Goal: Information Seeking & Learning: Learn about a topic

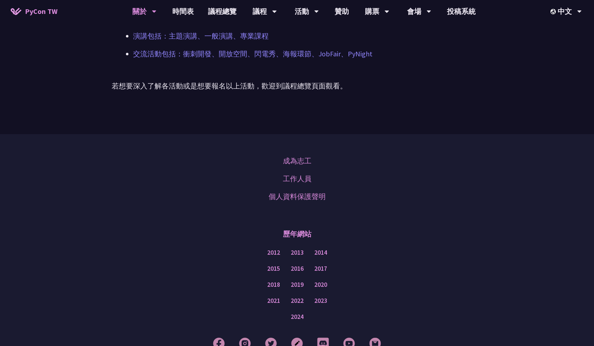
scroll to position [533, 0]
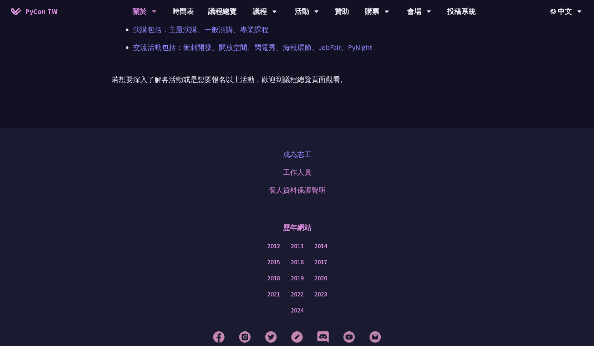
click at [286, 154] on link "成為志工" at bounding box center [297, 154] width 29 height 11
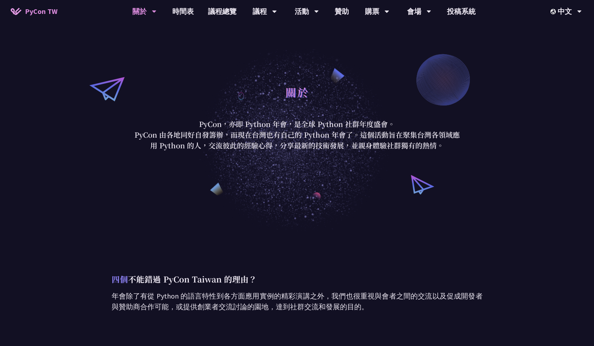
scroll to position [0, 0]
click at [217, 10] on link "議程總覽" at bounding box center [222, 11] width 43 height 23
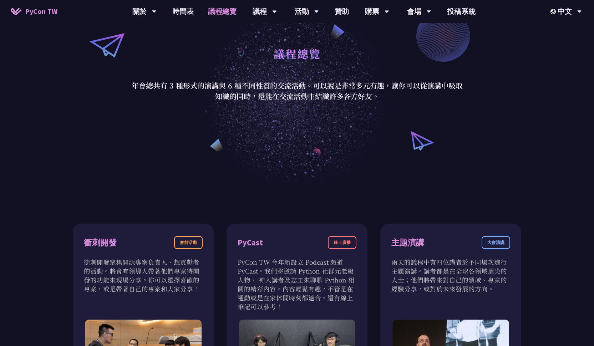
scroll to position [43, 0]
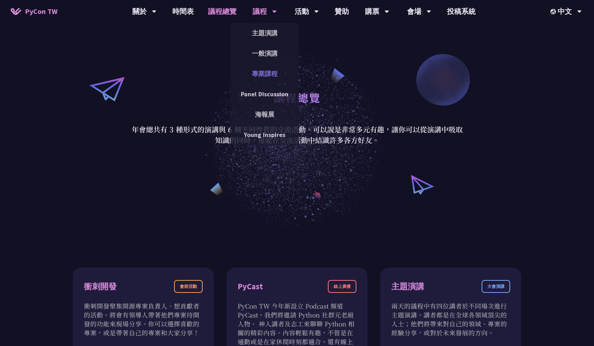
click at [266, 77] on link "專業課程" at bounding box center [264, 73] width 68 height 17
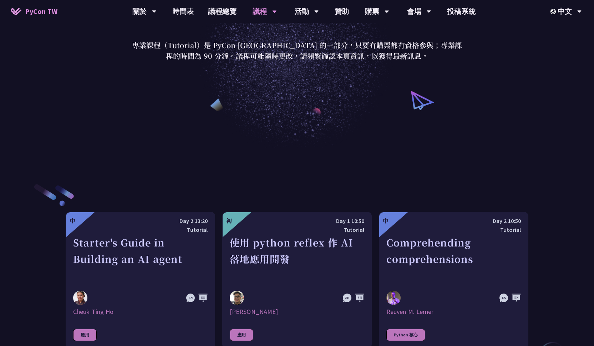
scroll to position [285, 0]
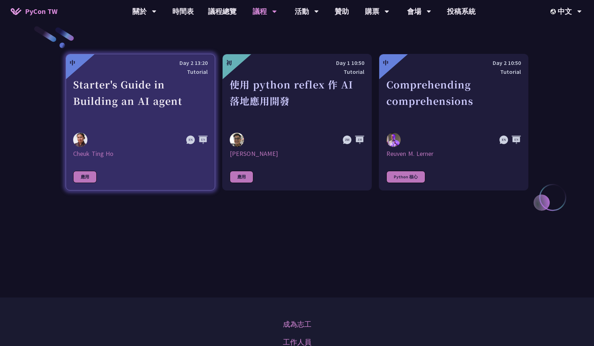
click at [154, 167] on link "中 Day 2 13:20 Tutorial Starter's Guide in Building an AI agent Cheuk Ting Ho 應用" at bounding box center [140, 122] width 149 height 137
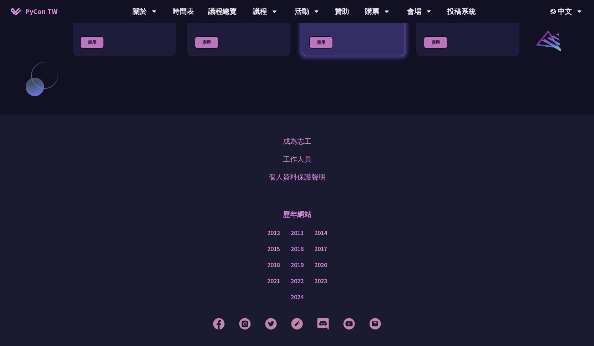
scroll to position [616, 0]
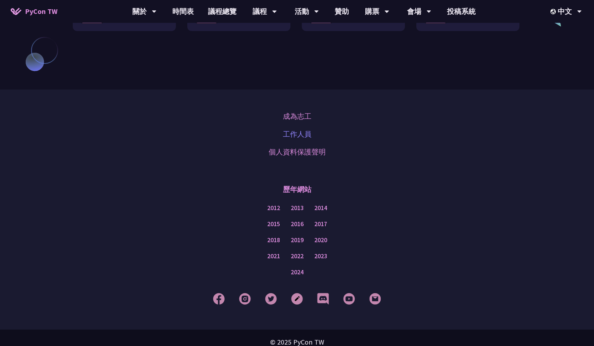
click at [300, 129] on link "工作人員" at bounding box center [297, 134] width 29 height 11
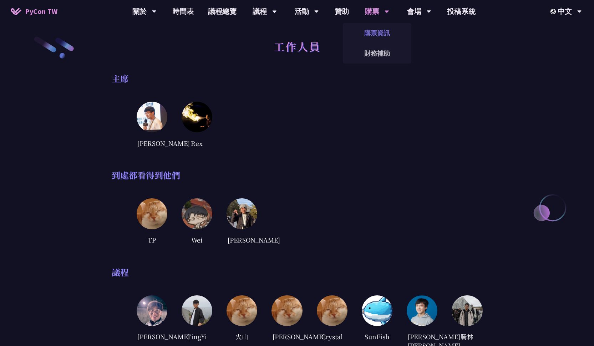
click at [371, 32] on link "購票資訊" at bounding box center [377, 33] width 68 height 17
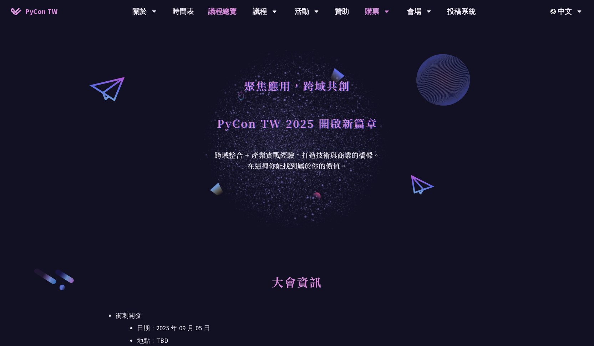
click at [213, 12] on link "議程總覽" at bounding box center [222, 11] width 43 height 23
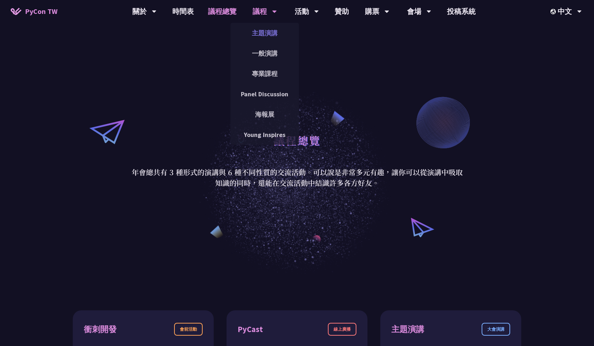
click at [267, 31] on link "主題演講" at bounding box center [264, 33] width 68 height 17
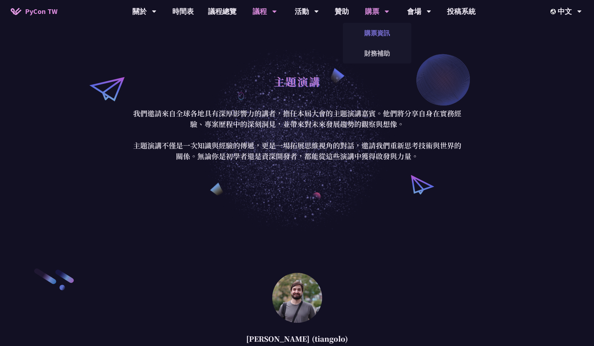
click at [378, 38] on link "購票資訊" at bounding box center [377, 33] width 68 height 17
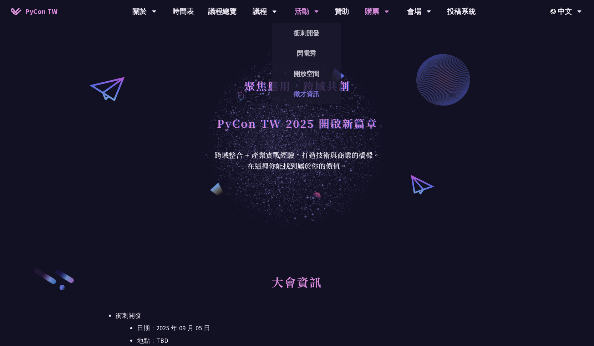
click at [300, 96] on link "徵才資訊" at bounding box center [306, 94] width 68 height 17
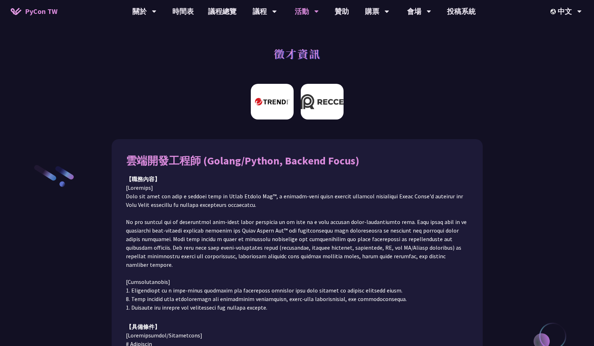
click at [313, 101] on img at bounding box center [322, 102] width 43 height 36
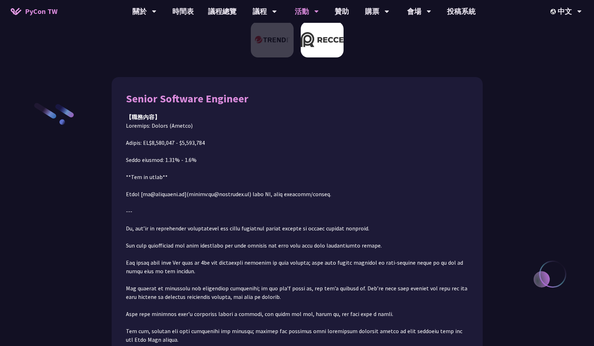
scroll to position [80, 0]
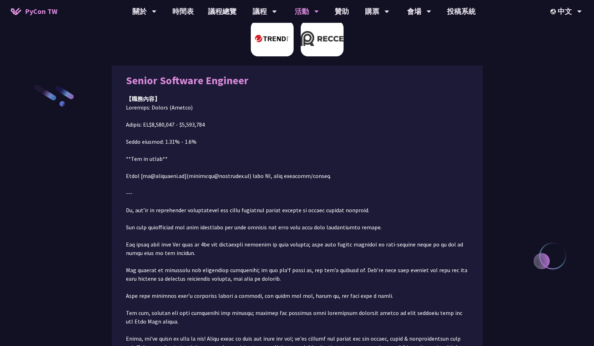
click at [278, 51] on img at bounding box center [272, 39] width 43 height 36
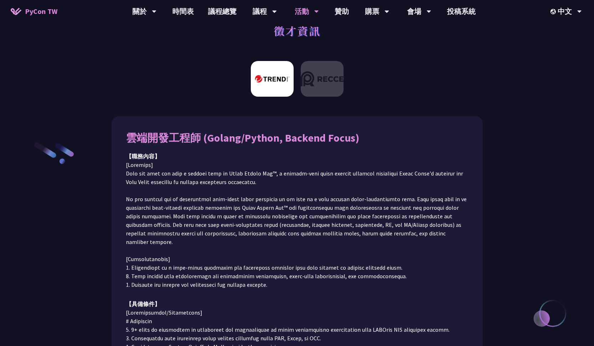
scroll to position [0, 0]
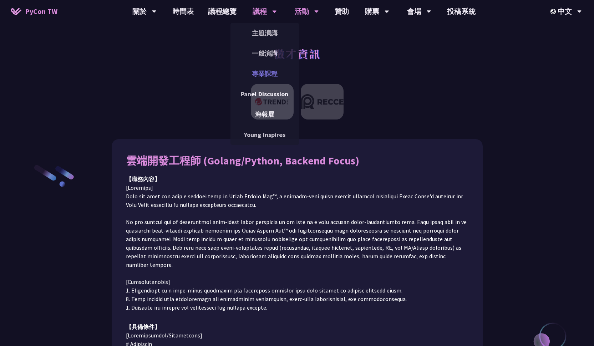
click at [270, 77] on link "專業課程" at bounding box center [264, 73] width 68 height 17
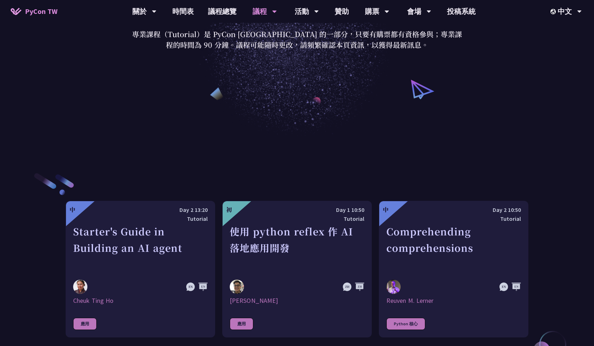
scroll to position [174, 0]
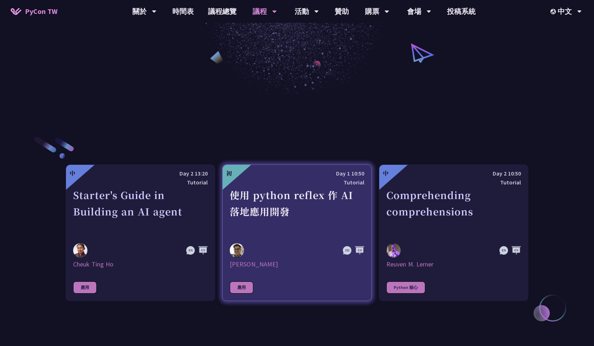
click at [310, 237] on link "初 Day 1 10:50 Tutorial 使用 python reflex 作 AI 落地應用開發 [PERSON_NAME] 應用" at bounding box center [296, 232] width 149 height 137
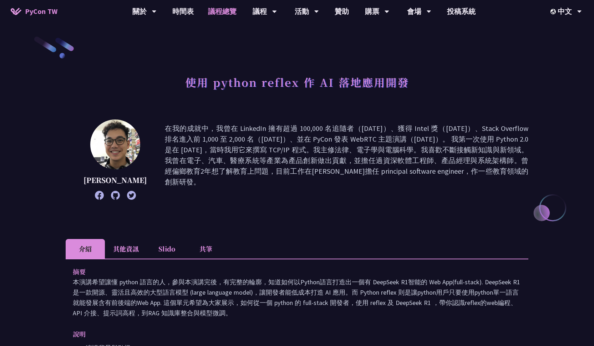
click at [223, 13] on link "議程總覽" at bounding box center [222, 11] width 43 height 23
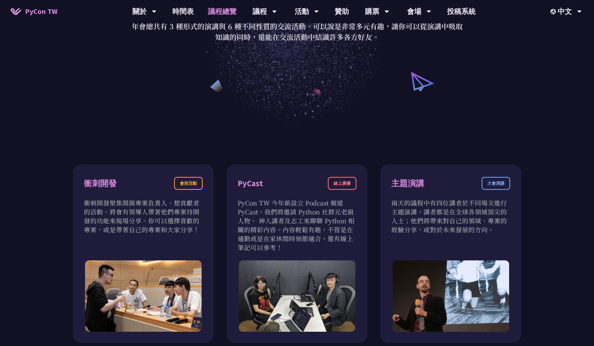
scroll to position [171, 0]
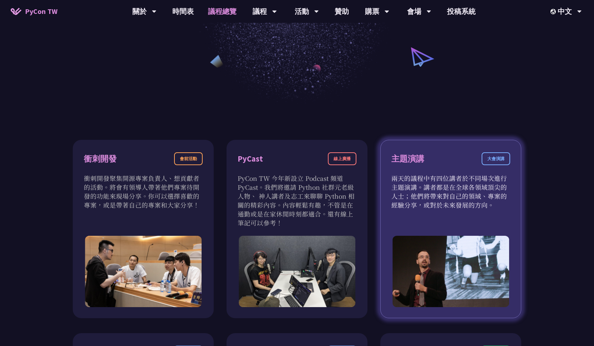
click at [469, 212] on div "主題演講 大會演講 兩天的議程中有四位講者於不同場次進行主題演講。講者都是在全球各領域頂尖的人士；他們將帶來對自己的領域、專案的經驗分享，或對於未來發展的方向。" at bounding box center [450, 229] width 141 height 178
click at [478, 223] on div "主題演講 大會演講 兩天的議程中有四位講者於不同場次進行主題演講。講者都是在全球各領域頂尖的人士；他們將帶來對自己的領域、專案的經驗分享，或對於未來發展的方向。" at bounding box center [450, 229] width 141 height 178
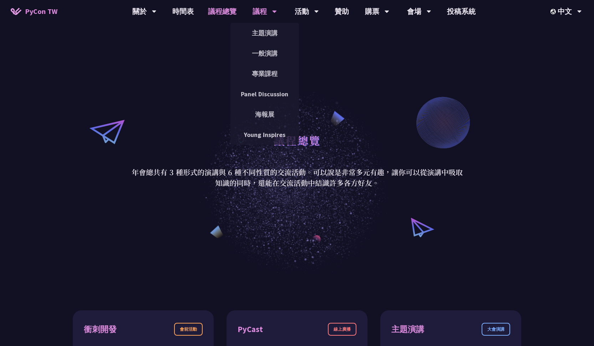
scroll to position [0, 0]
click at [270, 115] on link "海報展" at bounding box center [264, 114] width 68 height 17
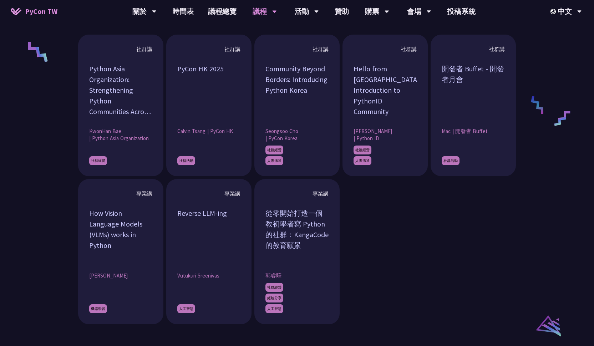
scroll to position [590, 0]
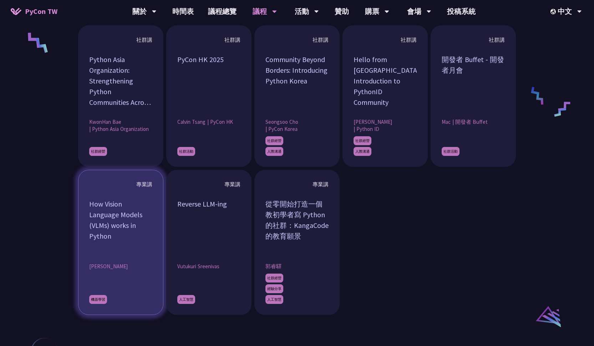
click at [127, 229] on div "How Vision Language Models (VLMs) works in Python" at bounding box center [120, 226] width 63 height 54
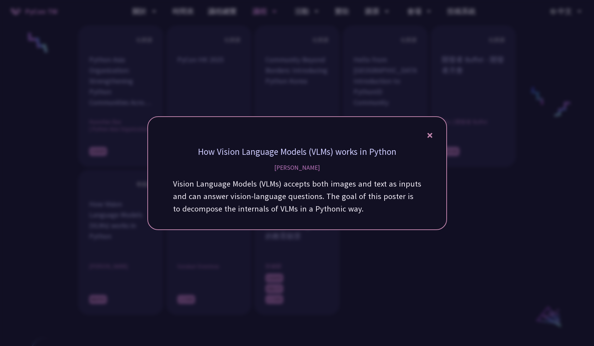
click at [359, 191] on p "Vision Language Models (VLMs) accepts both images and text as inputs and can an…" at bounding box center [297, 196] width 248 height 37
click at [430, 133] on icon at bounding box center [429, 135] width 5 height 9
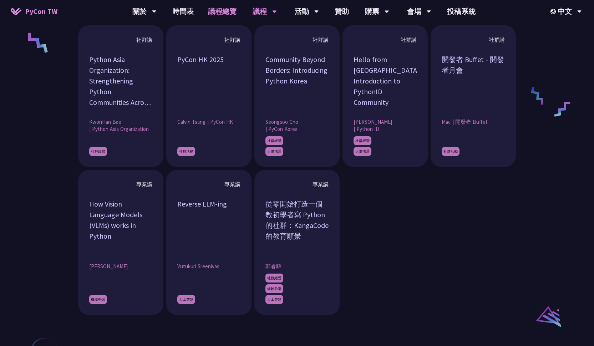
click at [216, 10] on link "議程總覽" at bounding box center [222, 11] width 43 height 23
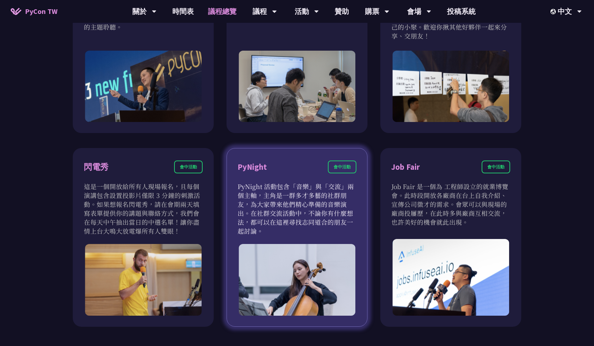
scroll to position [169, 0]
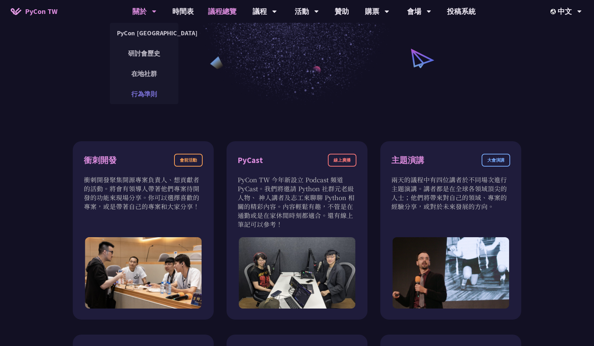
click at [145, 93] on link "行為準則" at bounding box center [144, 94] width 68 height 17
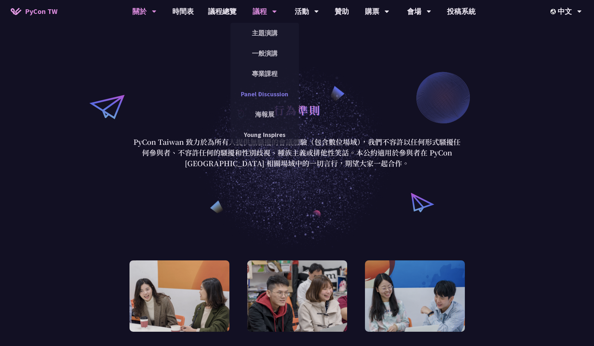
click at [263, 97] on link "Panel Discussion" at bounding box center [264, 94] width 68 height 17
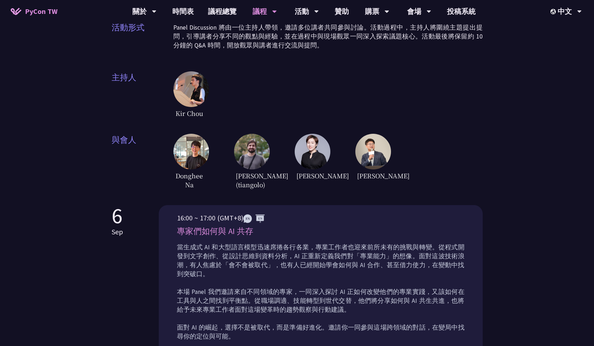
scroll to position [209, 0]
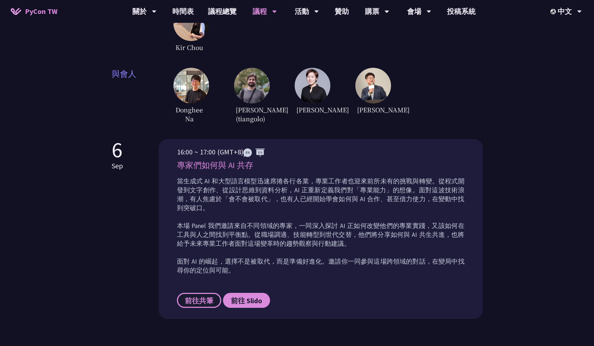
click at [210, 296] on span "前往共筆" at bounding box center [199, 300] width 29 height 9
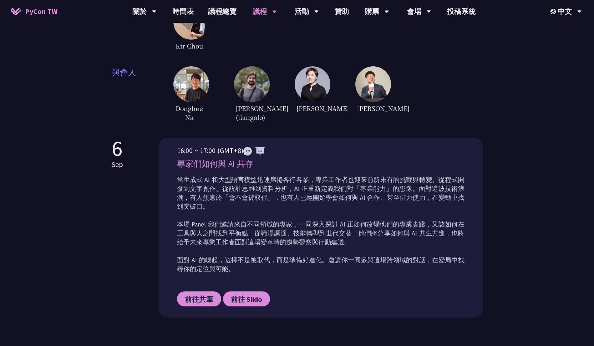
scroll to position [0, 0]
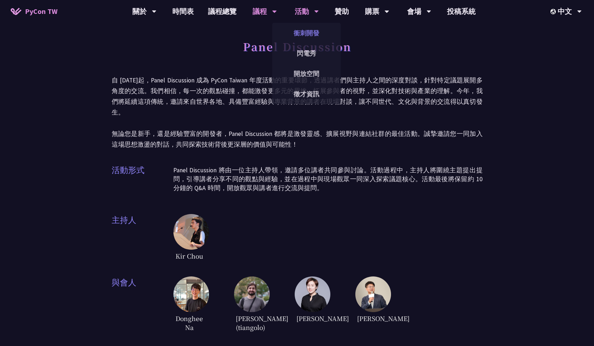
click at [309, 31] on link "衝刺開發" at bounding box center [306, 33] width 68 height 17
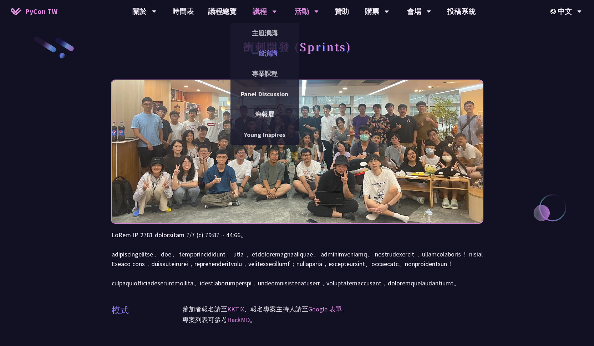
click at [278, 57] on link "一般演講" at bounding box center [264, 53] width 68 height 17
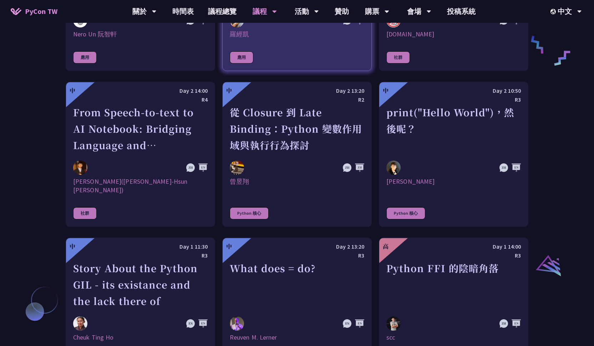
scroll to position [233, 0]
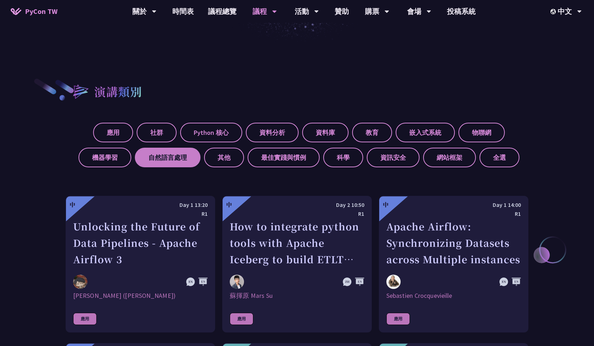
click at [159, 161] on label "自然語言處理" at bounding box center [168, 158] width 66 height 20
click at [0, 0] on input "自然語言處理" at bounding box center [0, 0] width 0 height 0
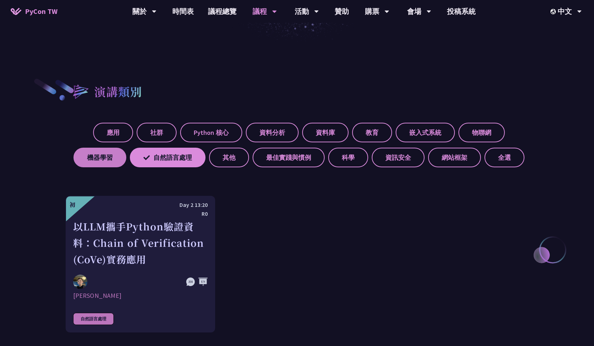
click at [115, 156] on label "機器學習" at bounding box center [99, 158] width 53 height 20
click at [0, 0] on input "機器學習" at bounding box center [0, 0] width 0 height 0
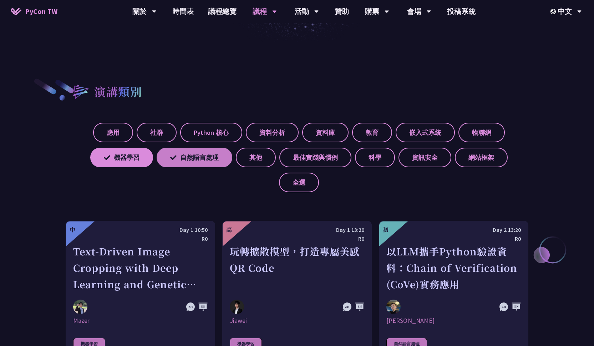
click at [179, 155] on label "自然語言處理" at bounding box center [195, 158] width 76 height 20
click at [0, 0] on input "自然語言處理" at bounding box center [0, 0] width 0 height 0
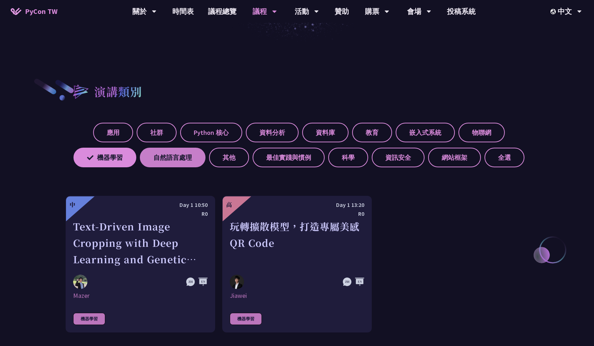
click at [179, 155] on label "自然語言處理" at bounding box center [173, 158] width 66 height 20
click at [0, 0] on input "自然語言處理" at bounding box center [0, 0] width 0 height 0
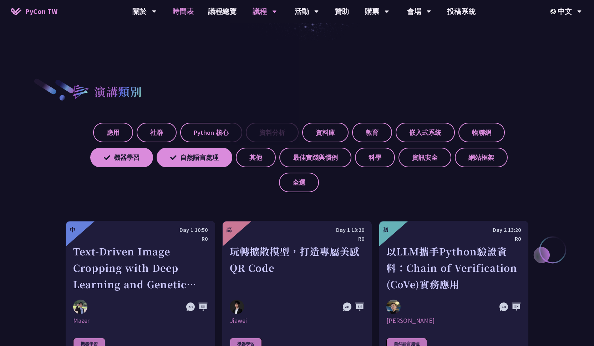
click at [189, 12] on link "時間表" at bounding box center [183, 11] width 36 height 23
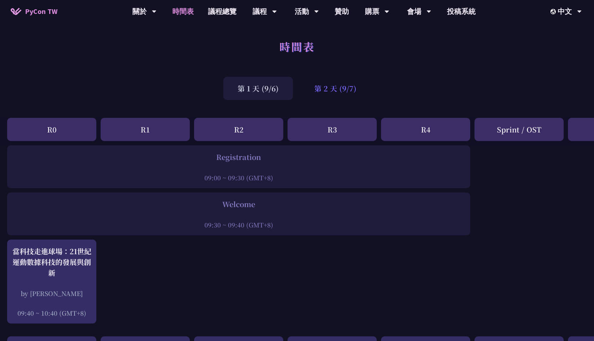
click at [354, 92] on div "第 2 天 (9/7)" at bounding box center [335, 88] width 71 height 23
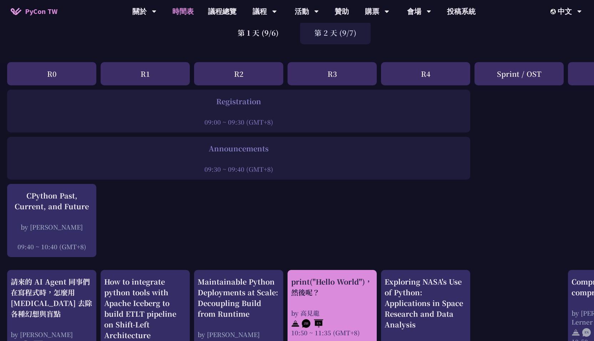
click at [350, 303] on div "print("Hello World")，然後呢？ by [PERSON_NAME] 10:50 ~ 11:35 (GMT+8)" at bounding box center [332, 306] width 82 height 61
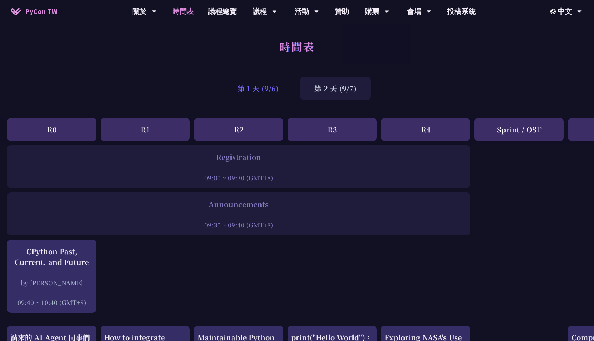
click at [255, 86] on div "第 1 天 (9/6)" at bounding box center [258, 88] width 70 height 23
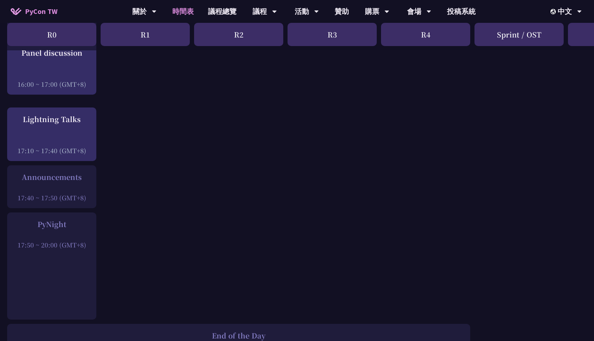
scroll to position [827, 0]
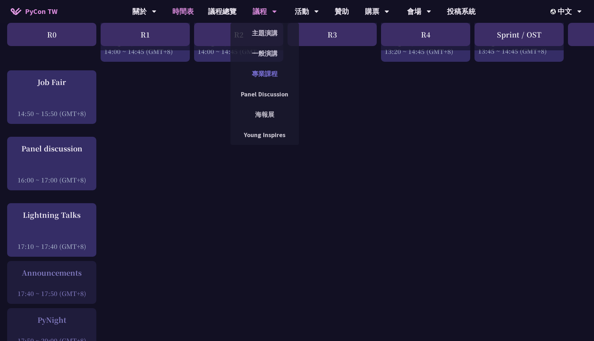
click at [273, 76] on link "專業課程" at bounding box center [264, 73] width 68 height 17
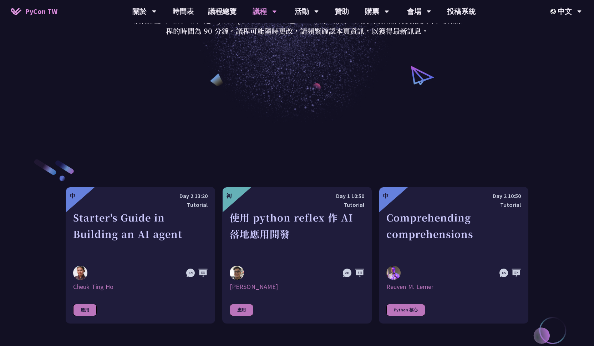
scroll to position [242, 0]
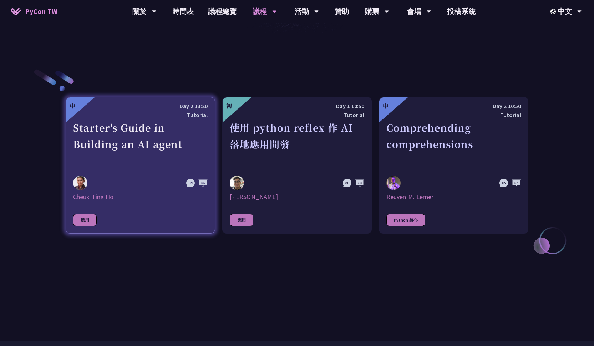
click at [150, 168] on div "Starter's Guide in Building an AI agent" at bounding box center [140, 144] width 134 height 49
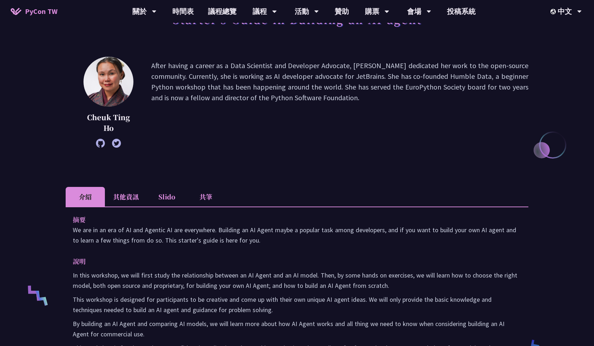
scroll to position [215, 0]
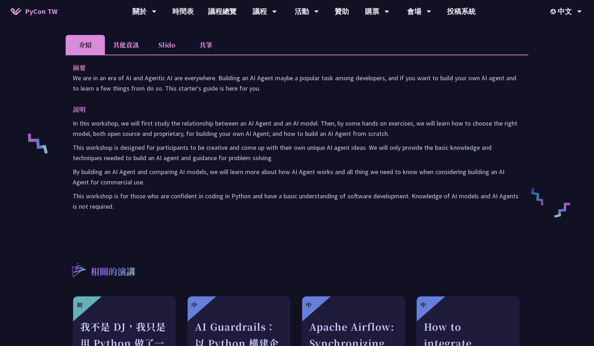
click at [207, 45] on li "共筆" at bounding box center [205, 45] width 39 height 20
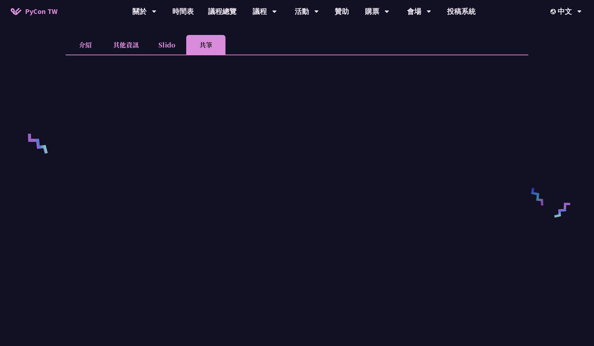
click at [165, 45] on li "Slido" at bounding box center [166, 45] width 39 height 20
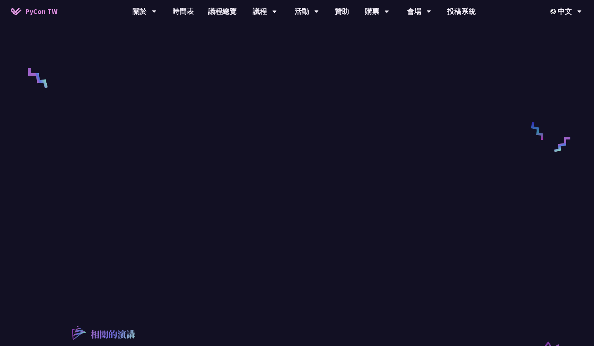
scroll to position [207, 0]
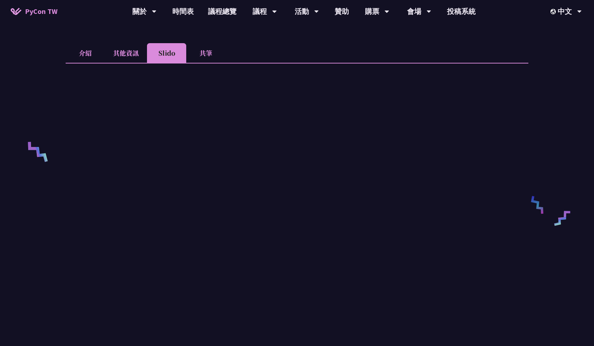
click at [212, 52] on li "共筆" at bounding box center [205, 53] width 39 height 20
click at [169, 55] on li "Slido" at bounding box center [166, 53] width 39 height 20
click at [205, 57] on li "共筆" at bounding box center [205, 53] width 39 height 20
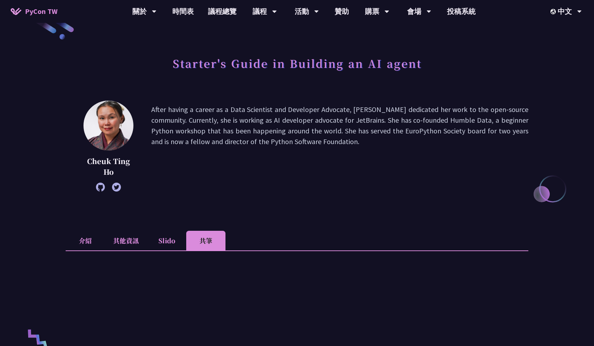
scroll to position [0, 0]
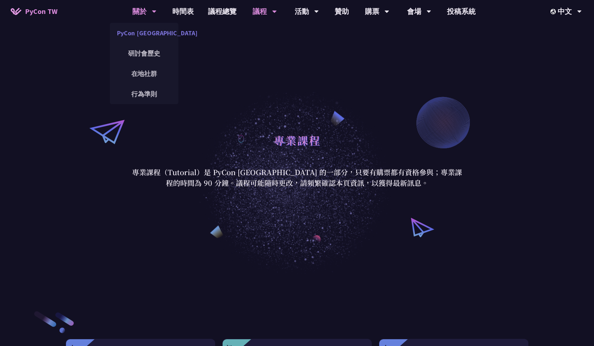
click at [153, 35] on link "PyCon [GEOGRAPHIC_DATA]" at bounding box center [144, 33] width 68 height 17
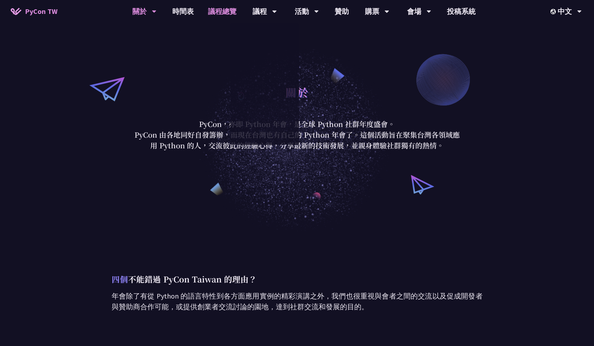
click at [228, 13] on link "議程總覽" at bounding box center [222, 11] width 43 height 23
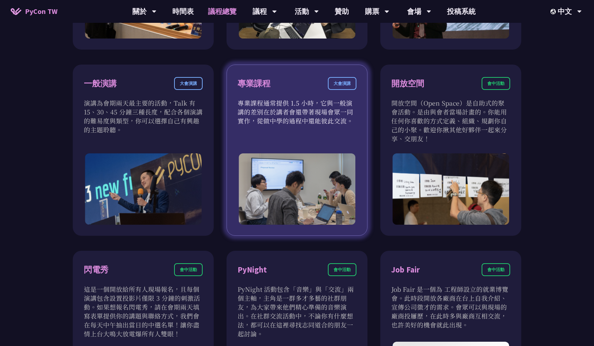
scroll to position [466, 0]
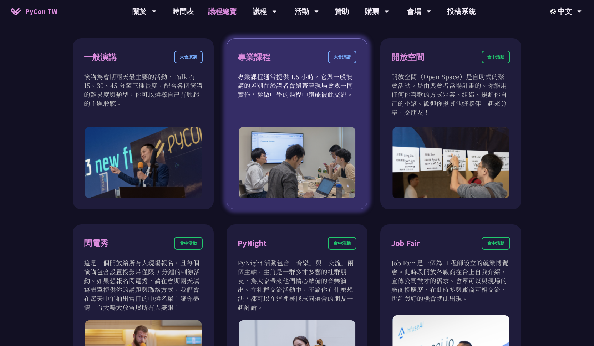
click at [321, 110] on div "專業課程 大會演講 專業課程通常提供 1.5 小時，它與一般演講的差別在於講者會還帶著現場會眾一同實作，從做中學的過程中還能彼此交流。" at bounding box center [297, 123] width 141 height 171
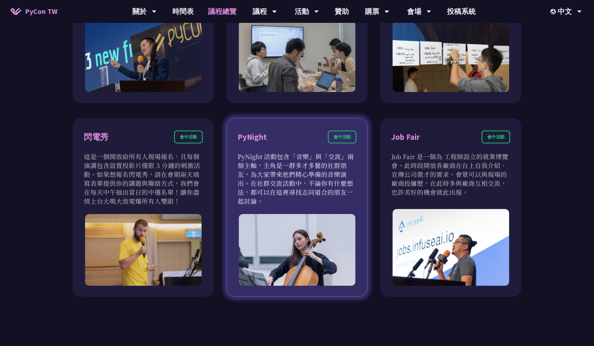
scroll to position [625, 0]
